Goal: Check status: Check status

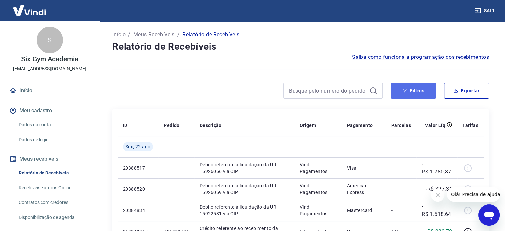
click at [410, 91] on button "Filtros" at bounding box center [413, 91] width 45 height 16
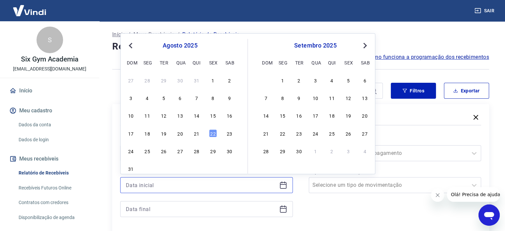
click at [216, 185] on input at bounding box center [201, 185] width 151 height 10
click at [147, 114] on div "11" at bounding box center [147, 116] width 8 height 8
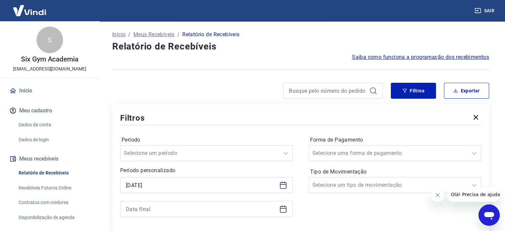
type input "11/08/2025"
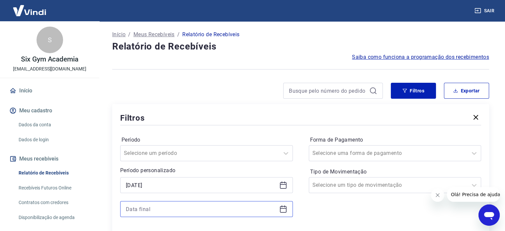
click at [169, 204] on input at bounding box center [201, 209] width 151 height 10
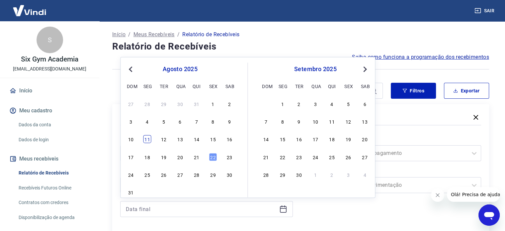
click at [148, 140] on div "11" at bounding box center [147, 139] width 8 height 8
type input "11/08/2025"
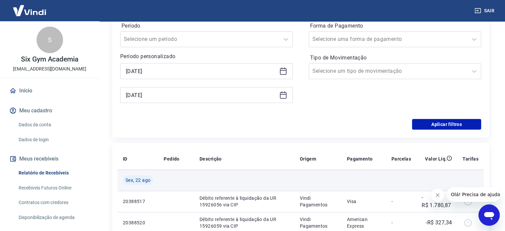
scroll to position [133, 0]
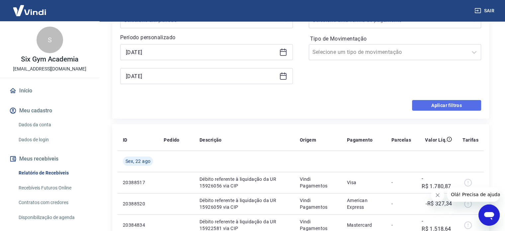
click at [441, 102] on button "Aplicar filtros" at bounding box center [446, 105] width 69 height 11
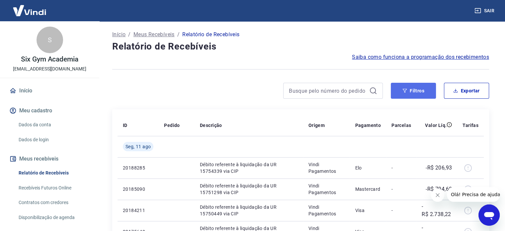
click at [408, 87] on button "Filtros" at bounding box center [413, 91] width 45 height 16
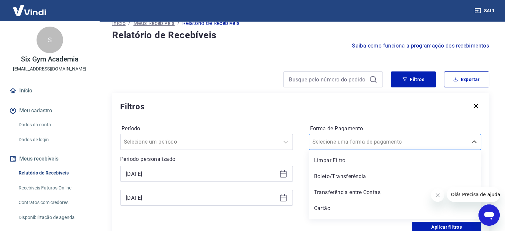
click at [346, 150] on div "option Limpar Filtro focused, 1 of 5. 5 results available. Use Up and Down to c…" at bounding box center [395, 142] width 173 height 16
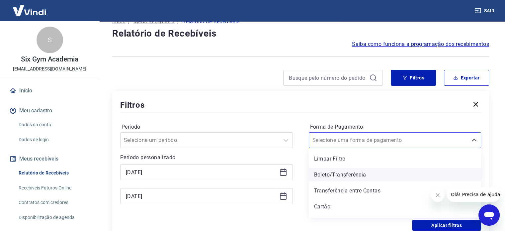
scroll to position [13, 0]
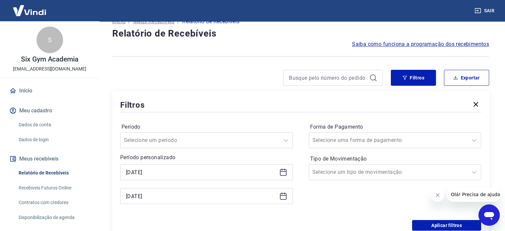
click at [303, 107] on div "Filtros" at bounding box center [300, 105] width 361 height 12
click at [341, 171] on input "Tipo de Movimentação" at bounding box center [345, 172] width 67 height 8
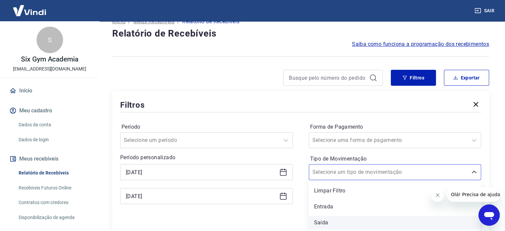
click at [343, 223] on div "Saída" at bounding box center [395, 222] width 173 height 13
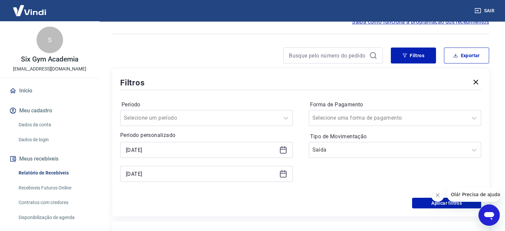
scroll to position [79, 0]
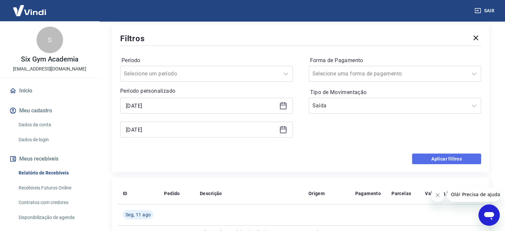
click at [449, 157] on button "Aplicar filtros" at bounding box center [446, 158] width 69 height 11
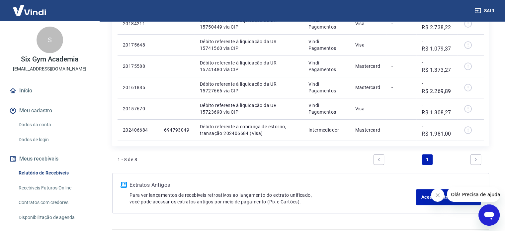
scroll to position [199, 0]
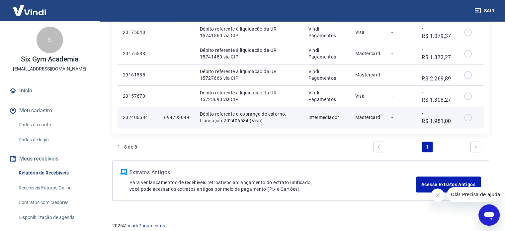
click at [469, 118] on div at bounding box center [470, 117] width 16 height 11
click at [468, 118] on div at bounding box center [470, 117] width 16 height 11
click at [372, 118] on p "Mastercard" at bounding box center [368, 117] width 26 height 7
click at [470, 117] on div at bounding box center [470, 117] width 16 height 11
drag, startPoint x: 223, startPoint y: 120, endPoint x: 246, endPoint y: 120, distance: 23.2
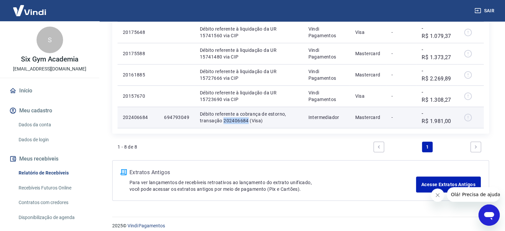
click at [246, 120] on p "Débito referente a cobrança de estorno, transação 202406684 (Visa)" at bounding box center [249, 117] width 98 height 13
copy p "202406684"
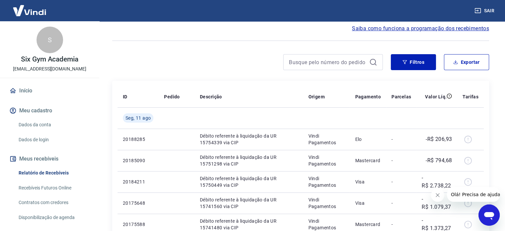
scroll to position [0, 0]
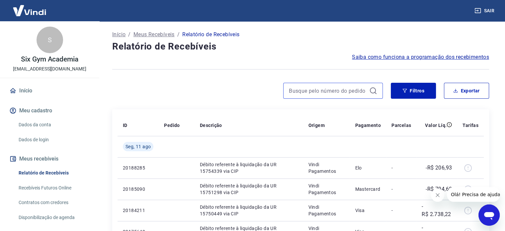
click at [311, 91] on input at bounding box center [328, 91] width 78 height 10
click at [419, 91] on button "Filtros" at bounding box center [413, 91] width 45 height 16
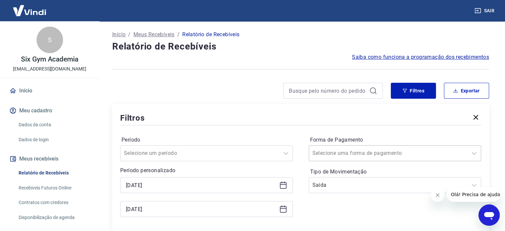
click at [367, 150] on div "Selecione uma forma de pagamento" at bounding box center [395, 153] width 173 height 16
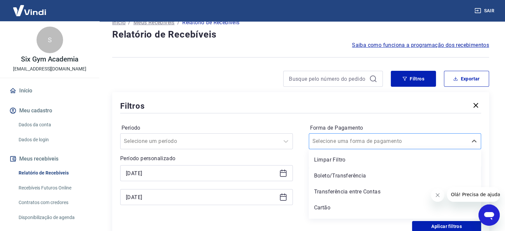
scroll to position [13, 0]
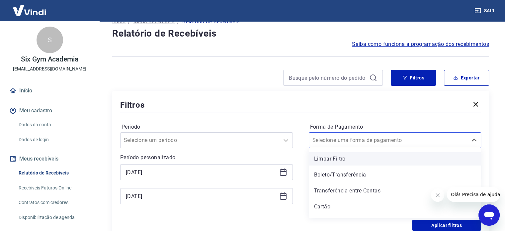
click at [346, 159] on div "Limpar Filtro" at bounding box center [395, 158] width 173 height 13
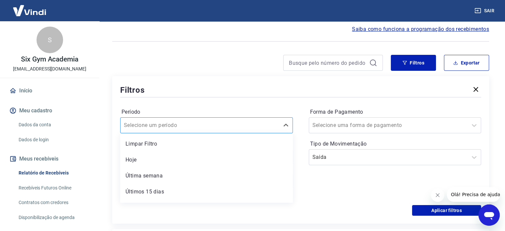
click at [213, 133] on div "option Limpar Filtro focused, 1 of 7. 7 results available. Use Up and Down to c…" at bounding box center [206, 125] width 173 height 16
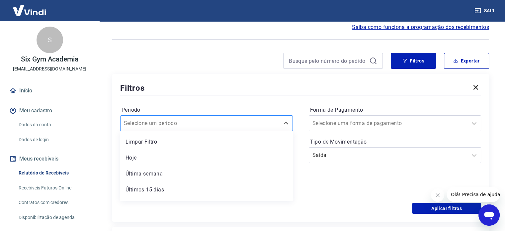
scroll to position [30, 0]
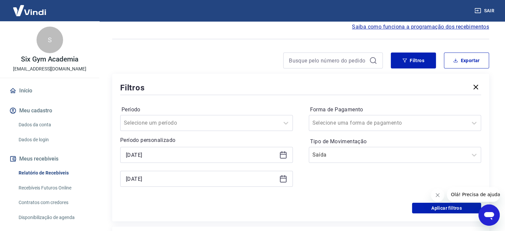
click at [179, 109] on label "Período" at bounding box center [206, 110] width 170 height 8
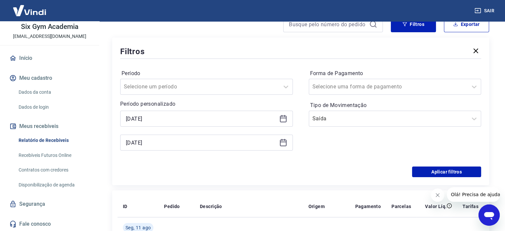
scroll to position [0, 0]
